Goal: Find specific page/section: Find specific page/section

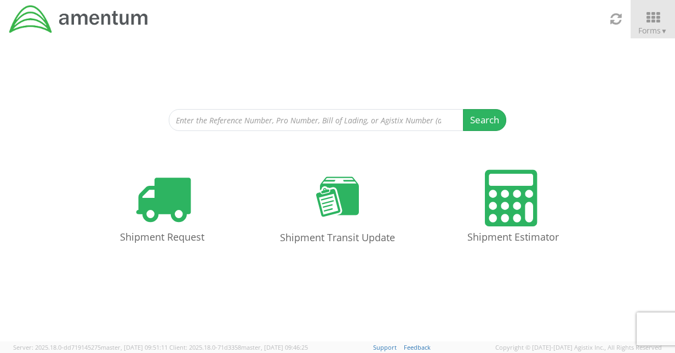
click at [352, 39] on div "Search Refine By Ship From Date To" at bounding box center [338, 84] width 338 height 93
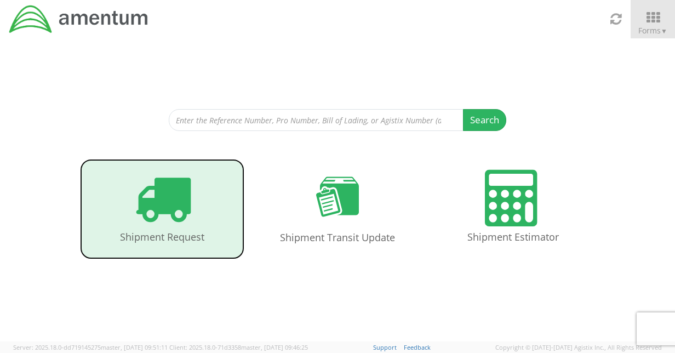
click at [185, 190] on icon at bounding box center [162, 198] width 56 height 56
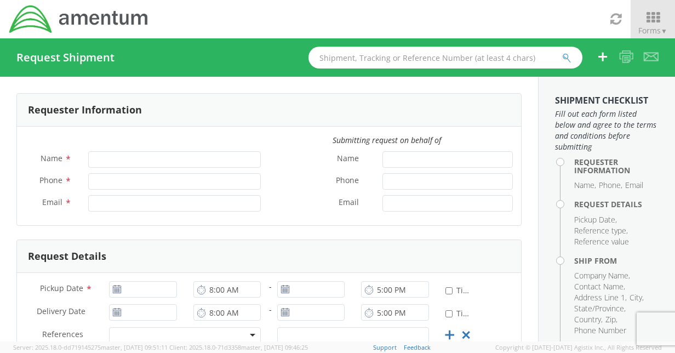
click at [384, 56] on input "text" at bounding box center [446, 58] width 274 height 22
click at [340, 18] on div "Toggle navigation Forms ▼ Home My Shipments Shipping Estimator Desktop Shipment…" at bounding box center [337, 19] width 675 height 38
